Goal: Transaction & Acquisition: Obtain resource

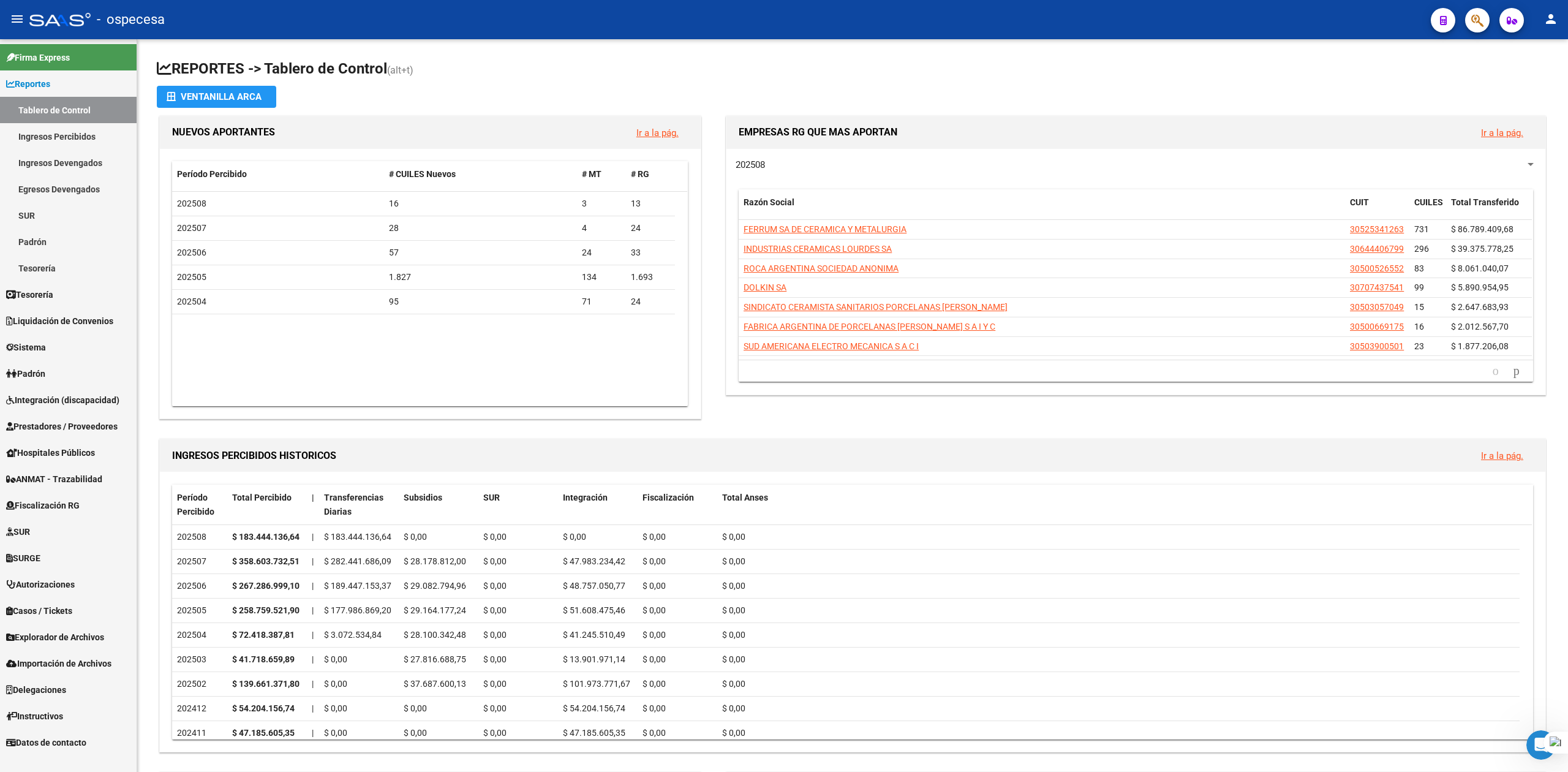
click at [43, 420] on span "Prestadores / Proveedores" at bounding box center [62, 426] width 111 height 14
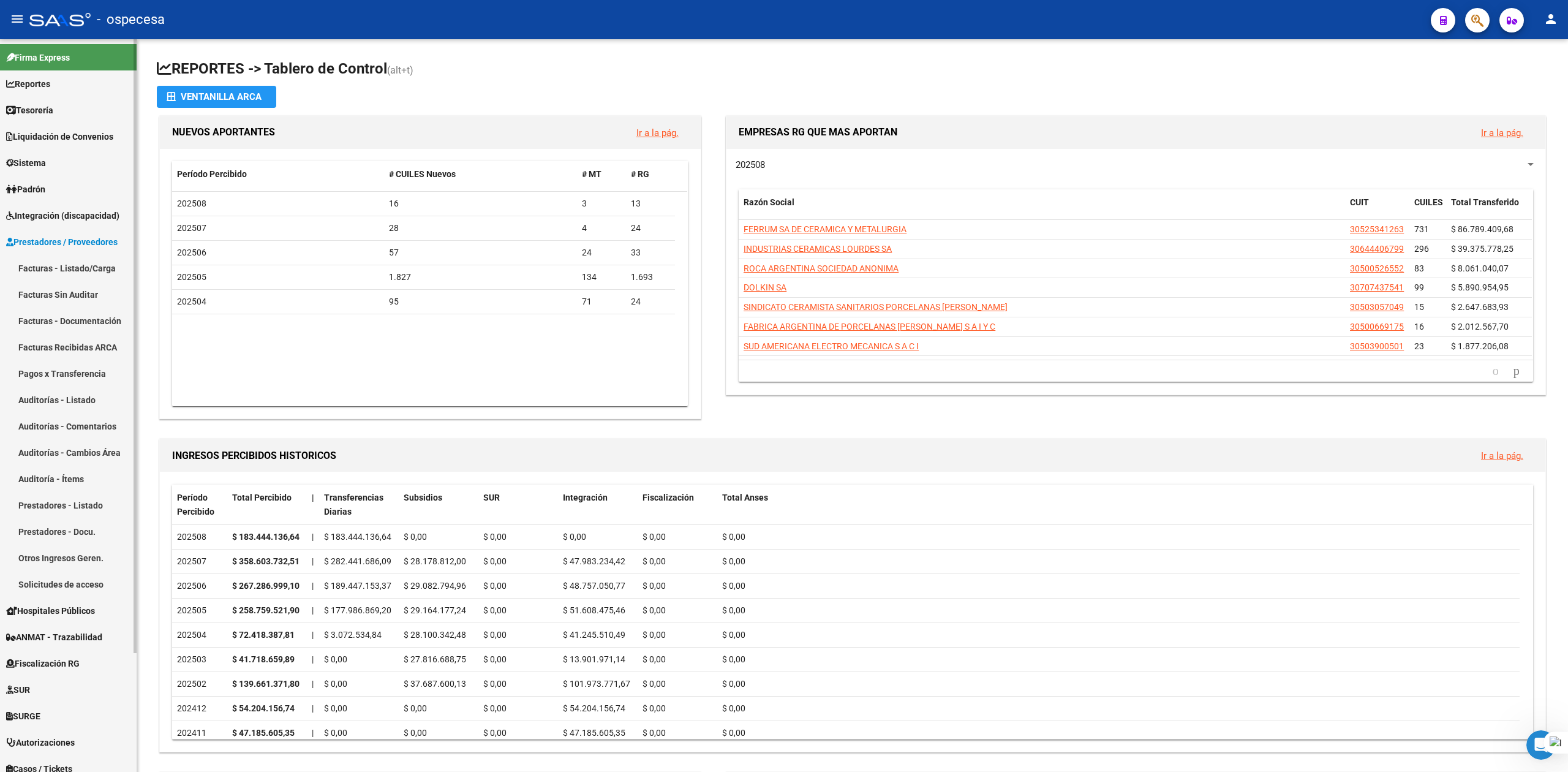
click at [64, 258] on link "Facturas - Listado/Carga" at bounding box center [68, 267] width 137 height 26
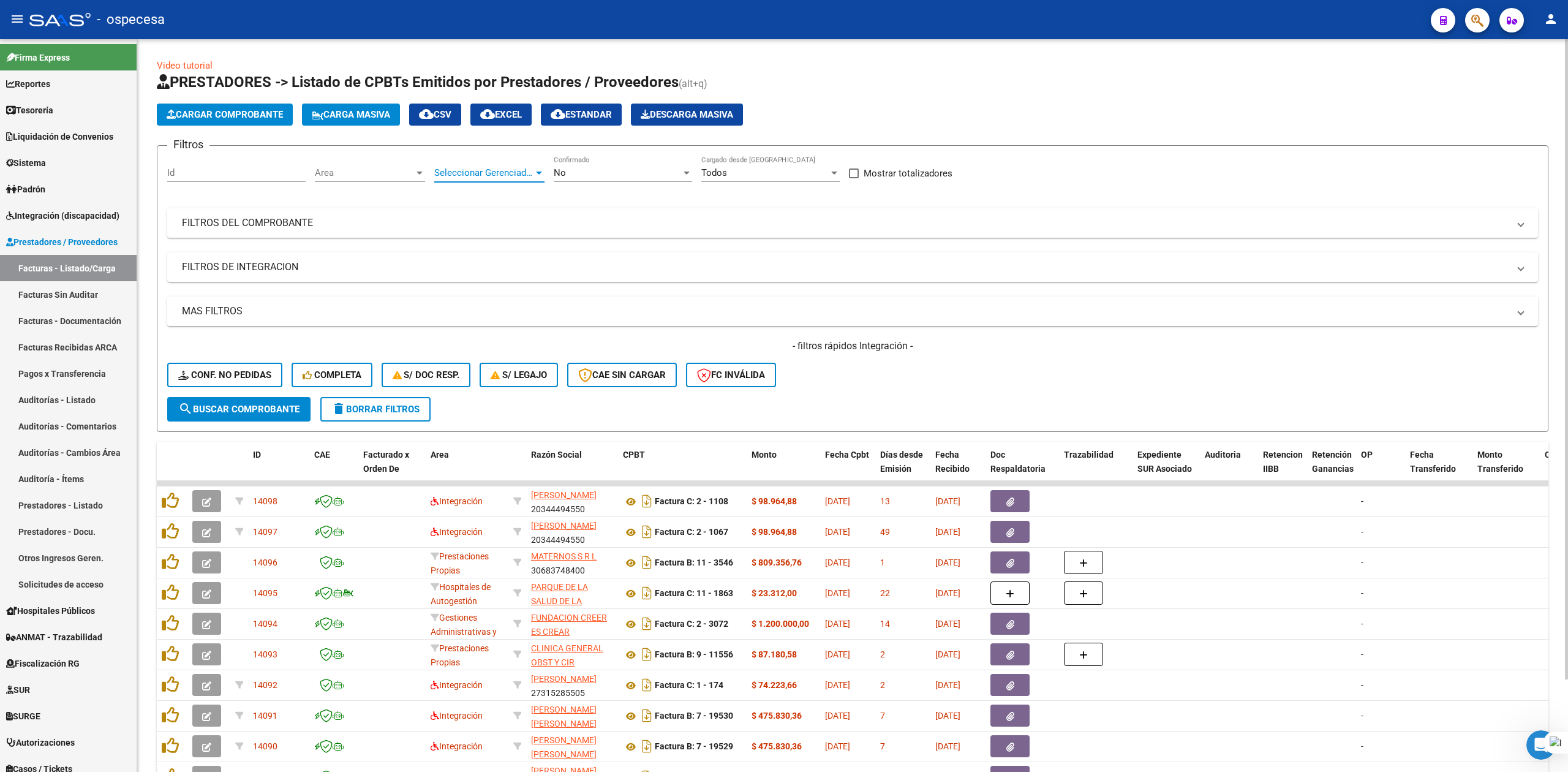
click at [518, 167] on span "Seleccionar Gerenciador" at bounding box center [484, 173] width 99 height 11
click at [645, 157] on div at bounding box center [784, 386] width 1568 height 772
click at [491, 236] on mat-expansion-panel-header "FILTROS DEL COMPROBANTE" at bounding box center [852, 223] width 1371 height 30
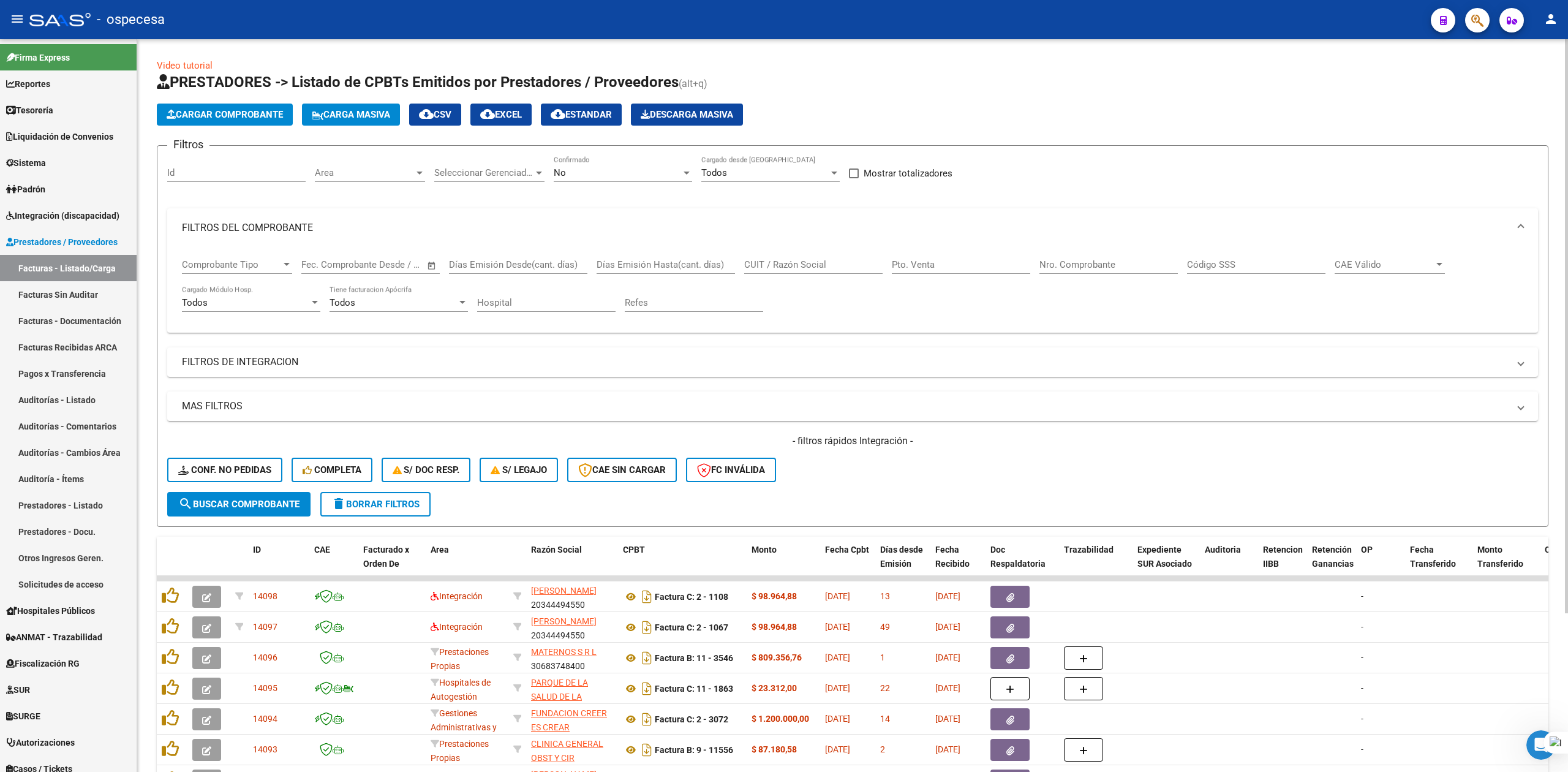
click at [809, 266] on input "CUIT / Razón Social" at bounding box center [813, 265] width 138 height 11
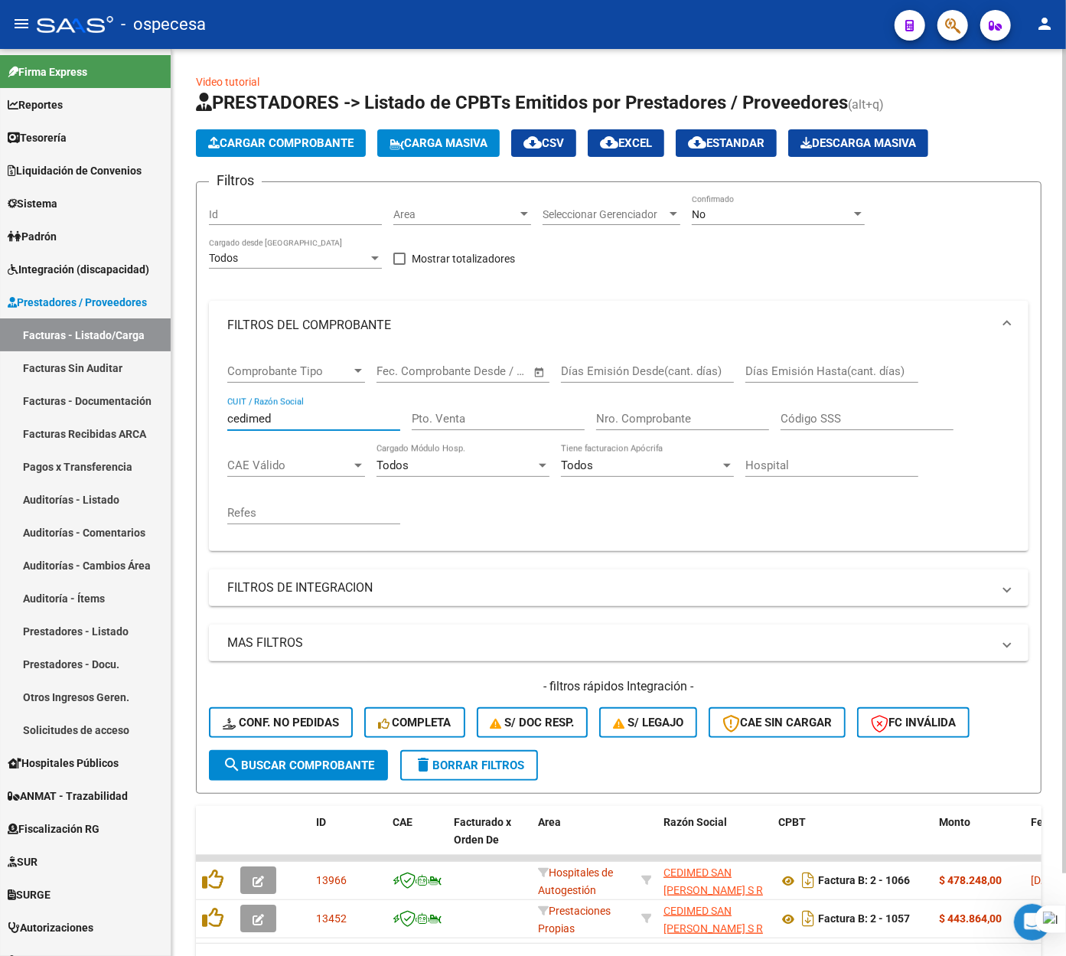
type input "cedimed"
click at [251, 823] on datatable-header-cell at bounding box center [261, 839] width 54 height 67
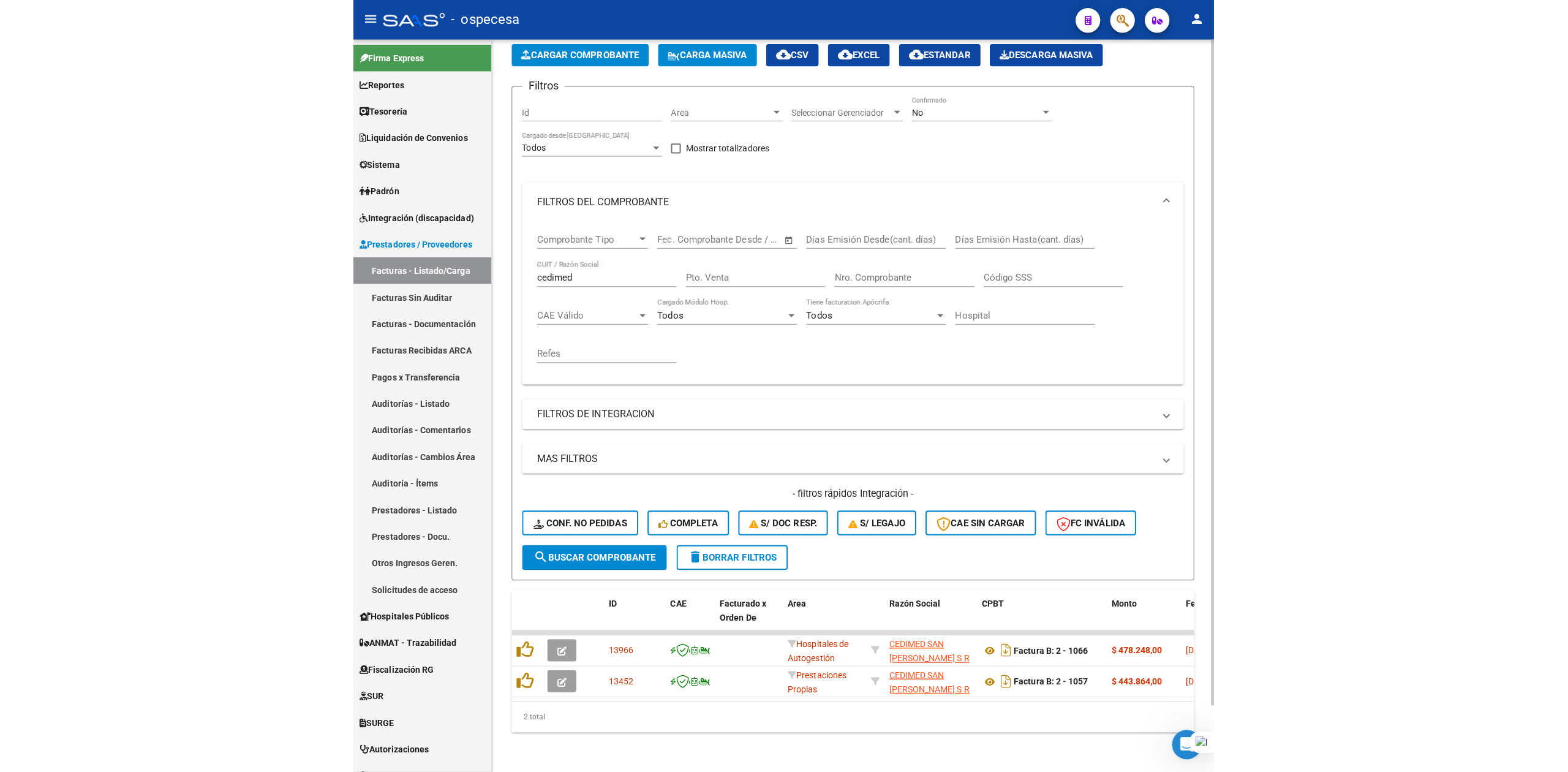
scroll to position [72, 0]
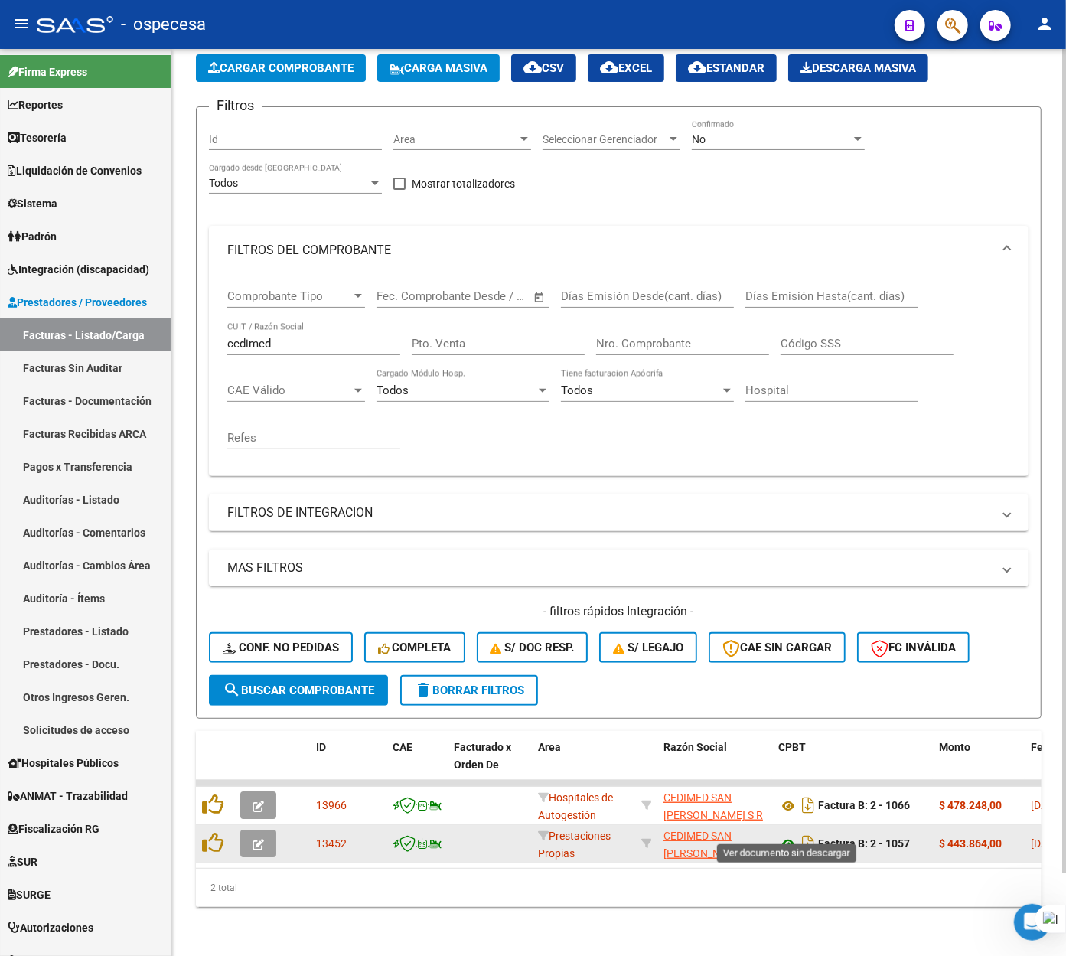
click at [787, 835] on icon at bounding box center [788, 844] width 20 height 18
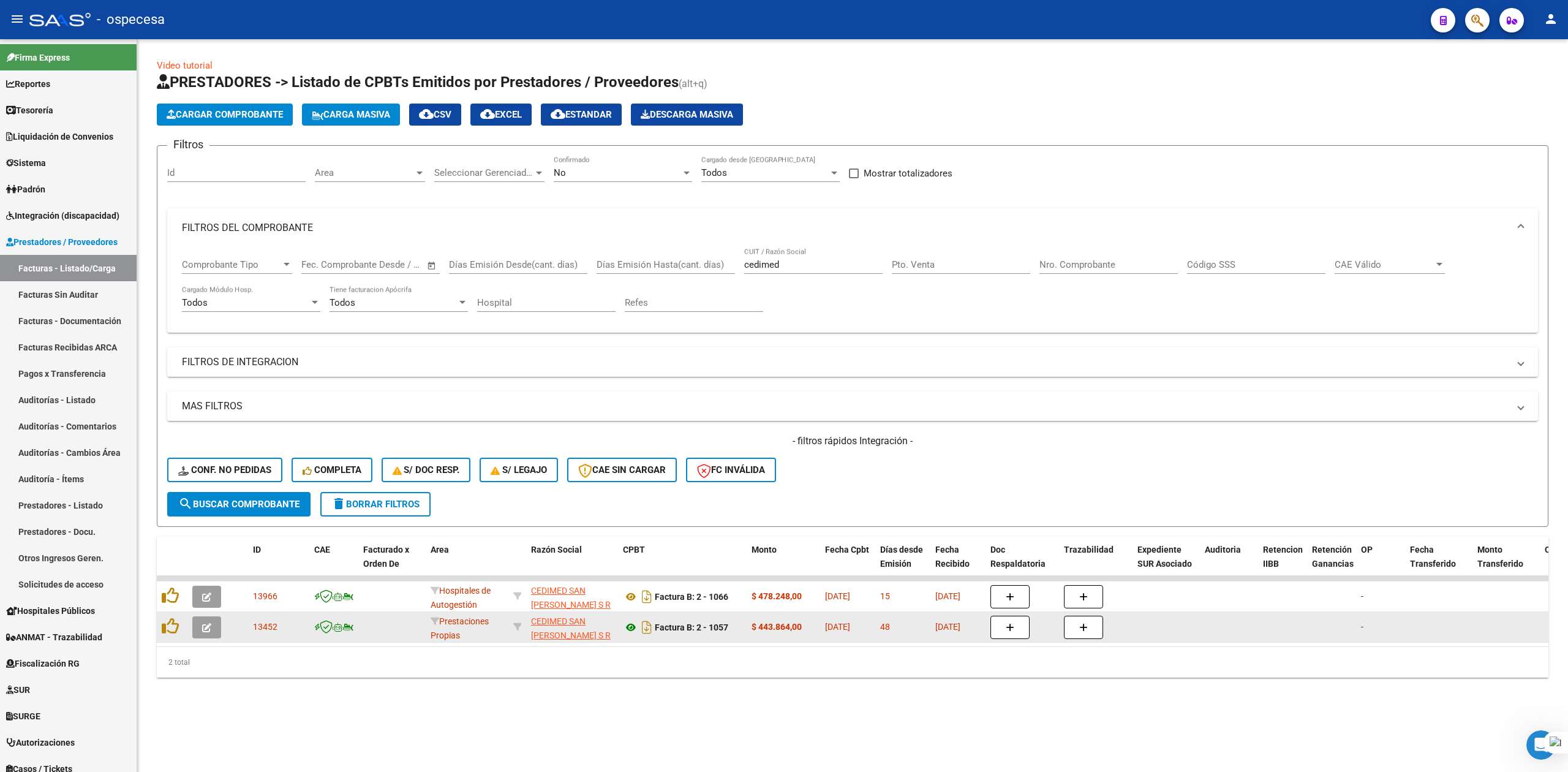
scroll to position [0, 0]
click at [644, 629] on icon "Descargar documento" at bounding box center [647, 627] width 16 height 19
